Goal: Information Seeking & Learning: Learn about a topic

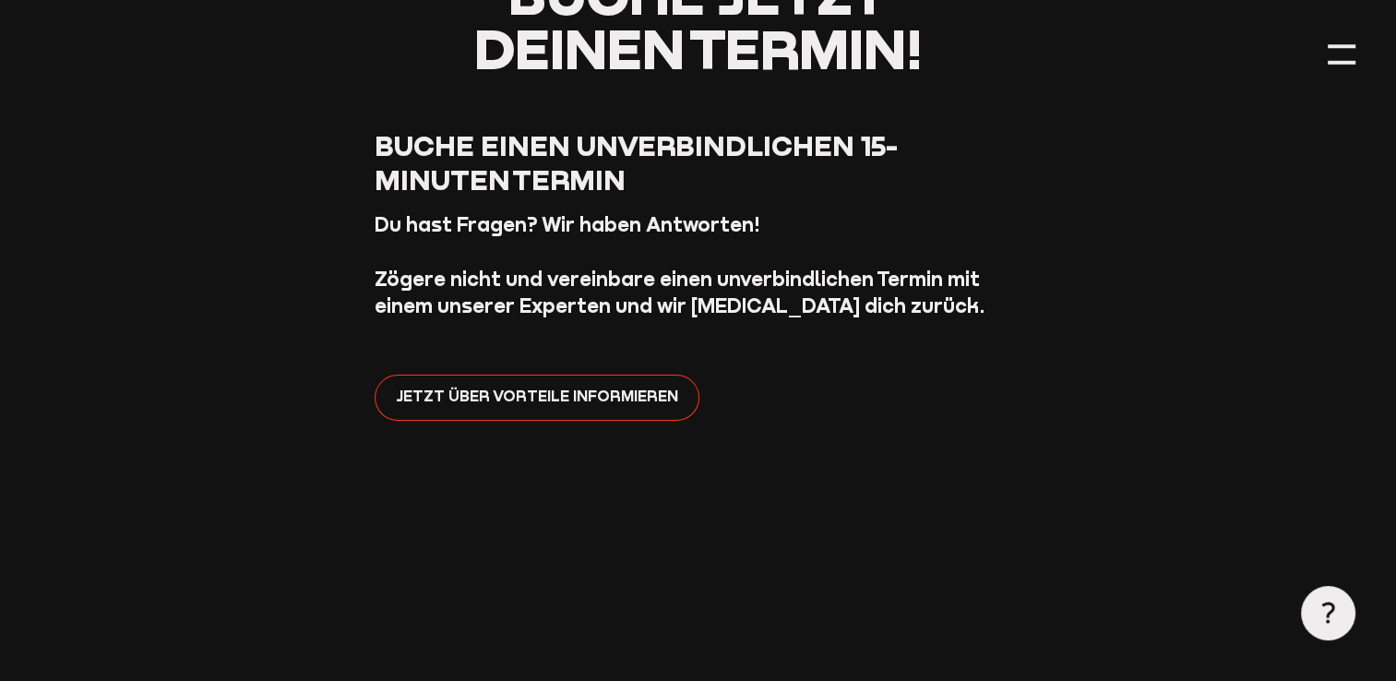
scroll to position [369, 0]
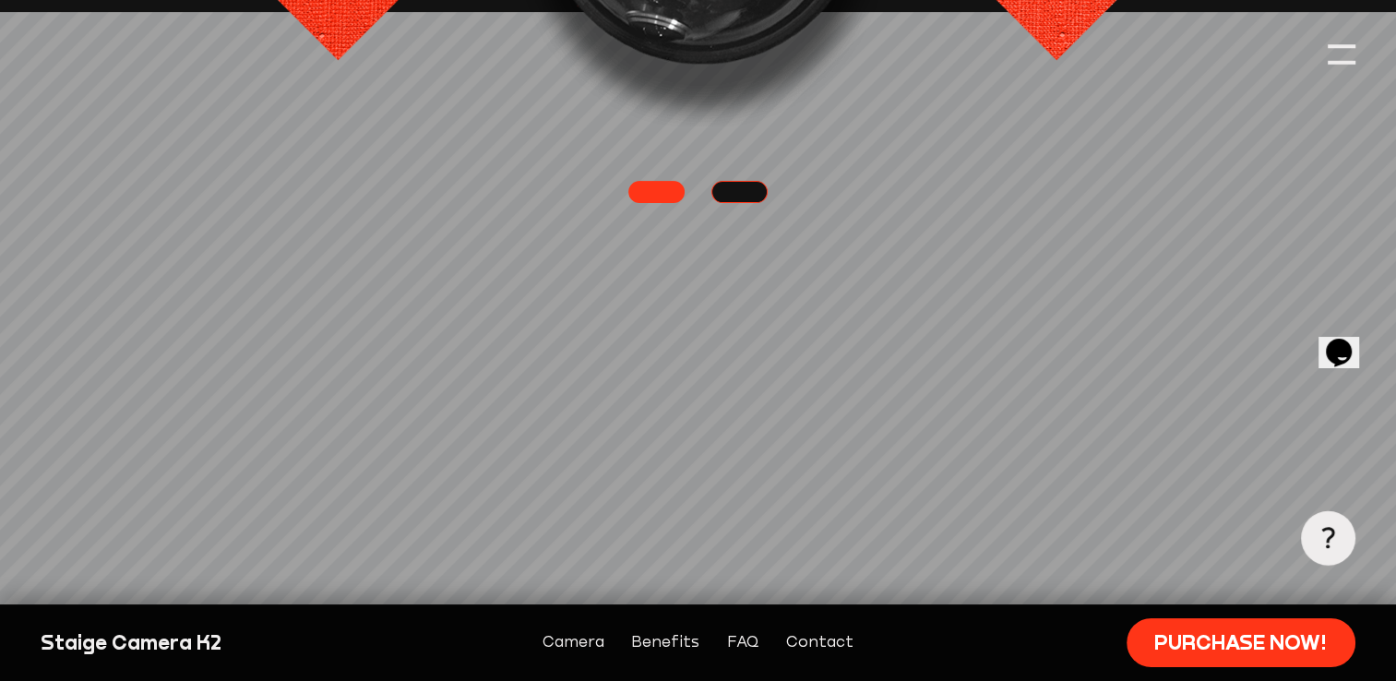
scroll to position [461, 0]
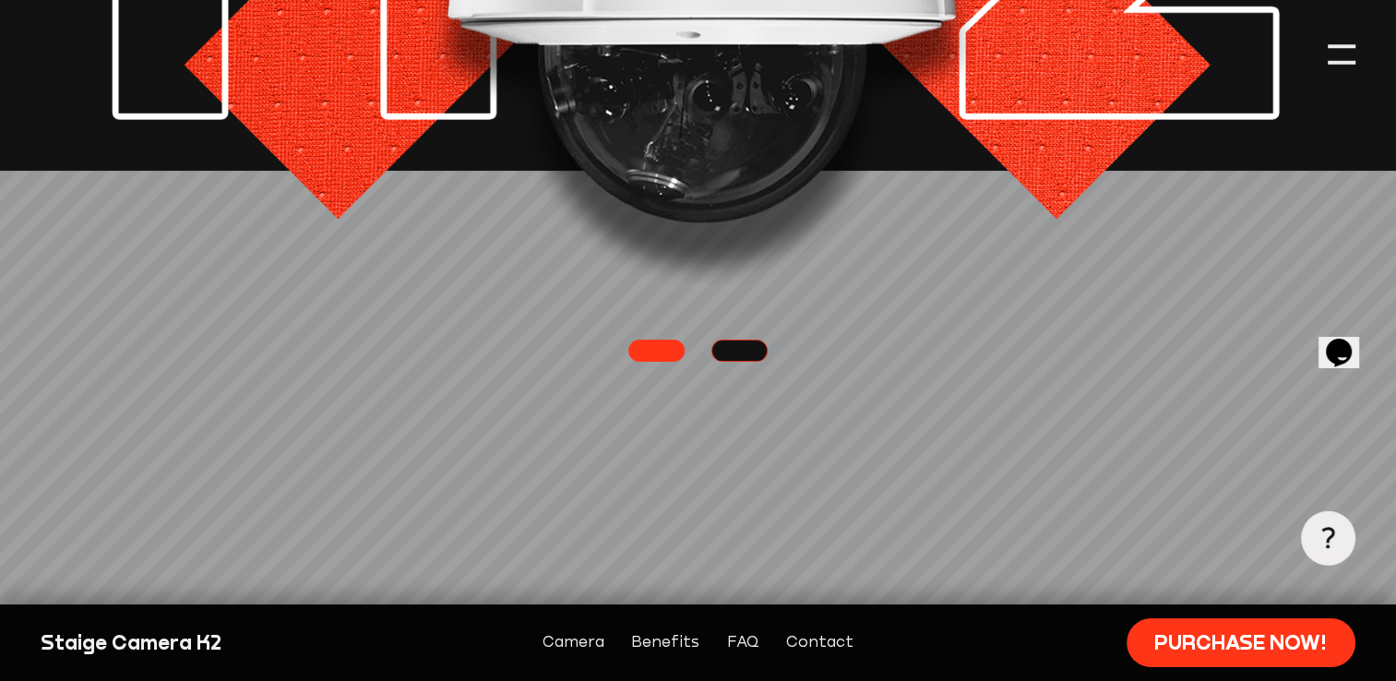
click at [738, 354] on link at bounding box center [739, 351] width 56 height 22
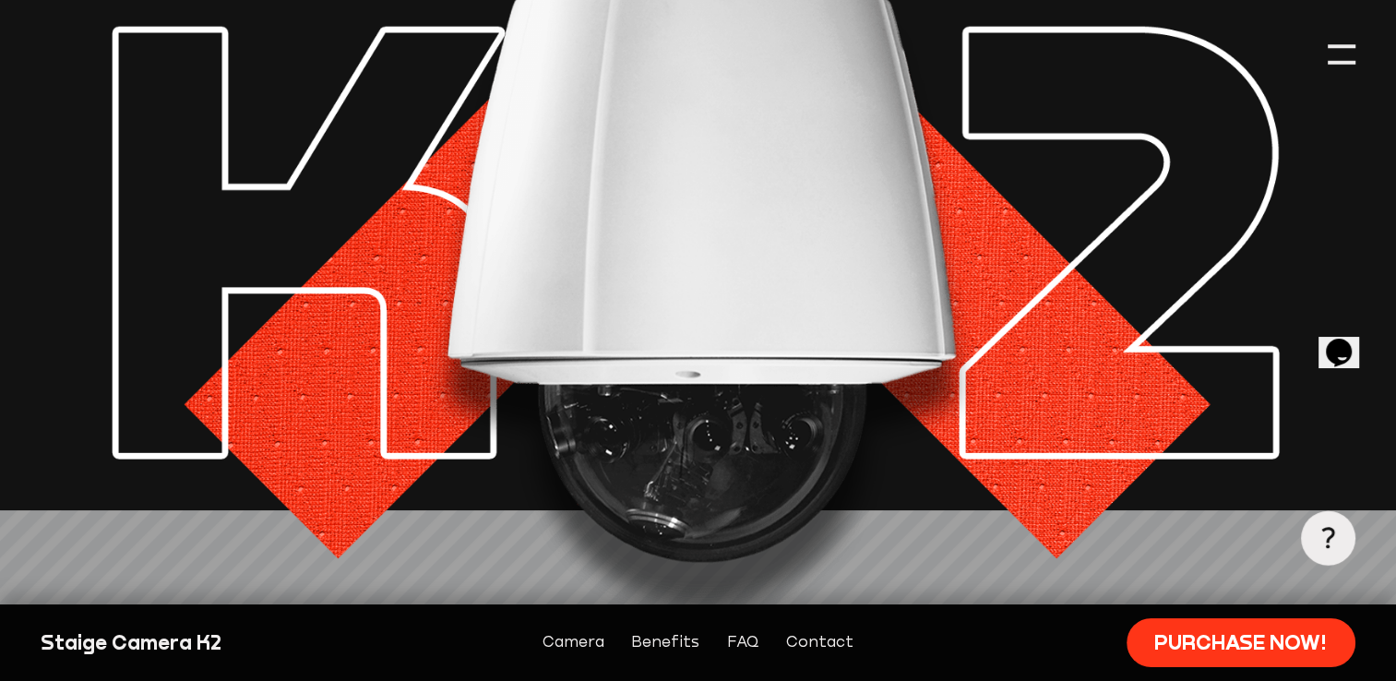
scroll to position [92, 0]
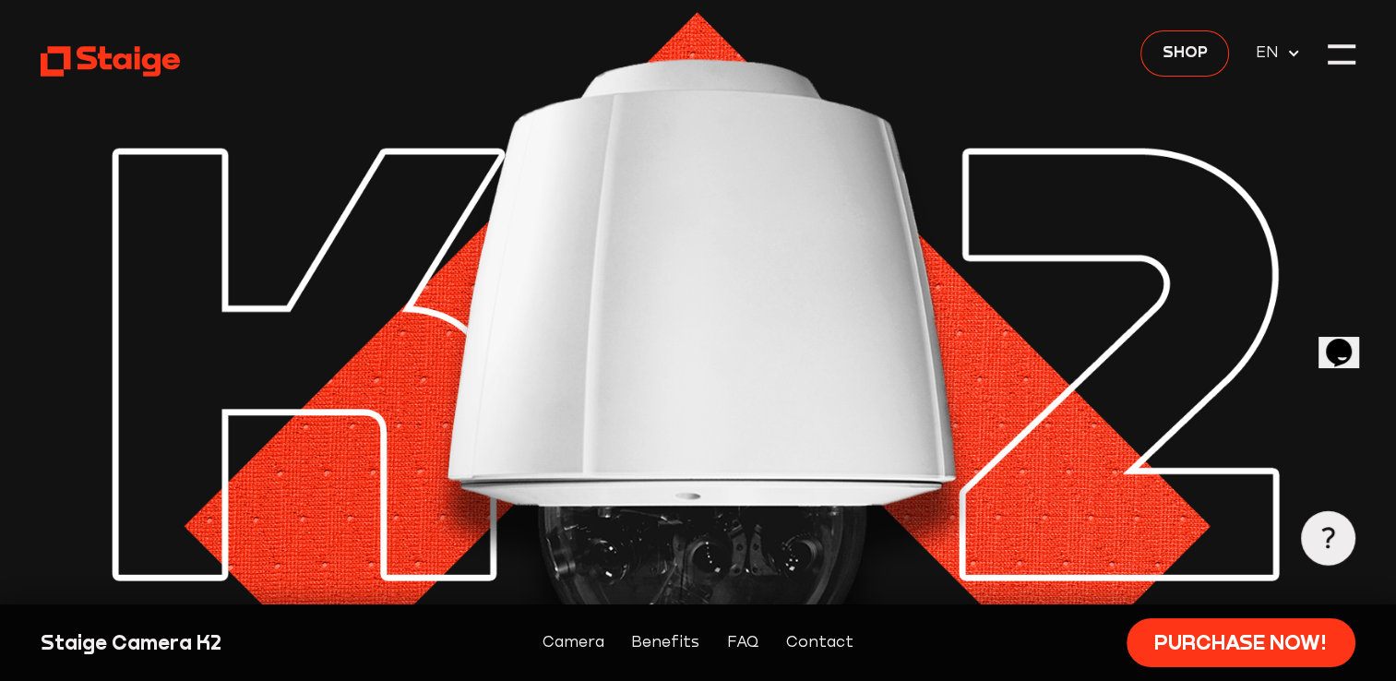
click at [559, 642] on link "Camera" at bounding box center [574, 642] width 62 height 24
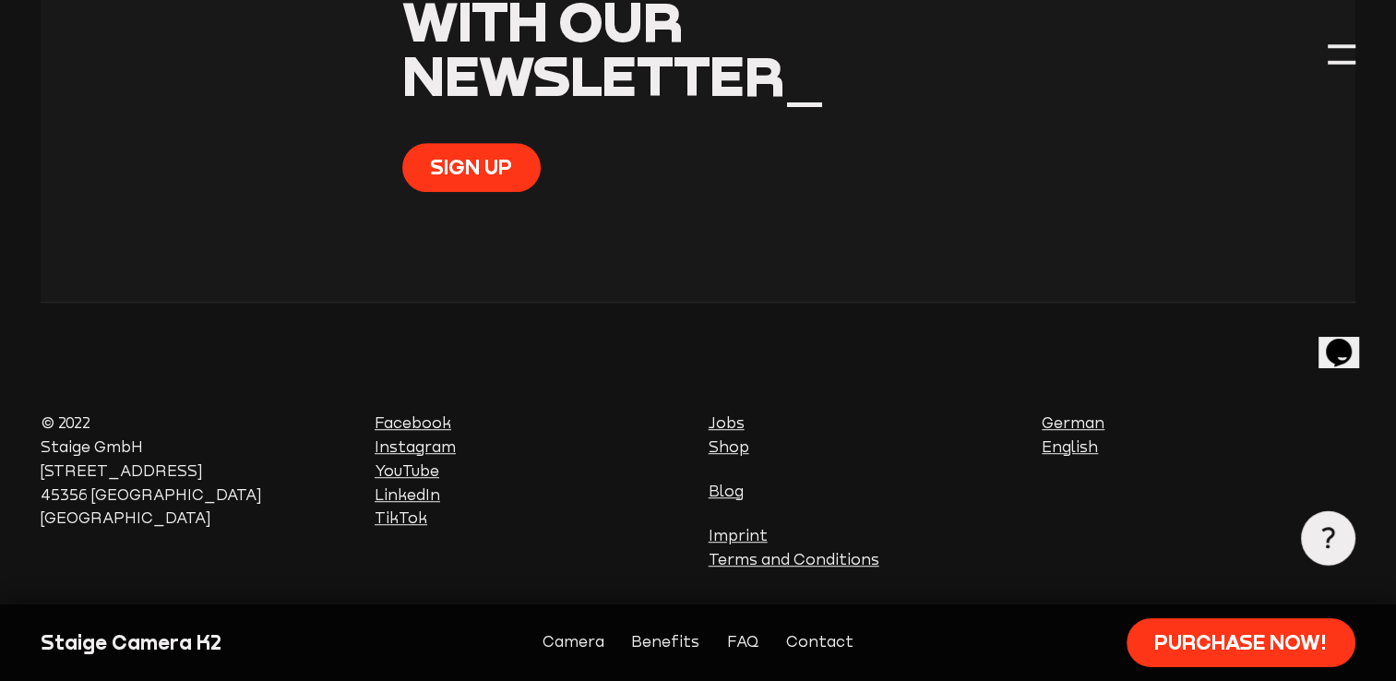
scroll to position [8182, 0]
